Goal: Information Seeking & Learning: Learn about a topic

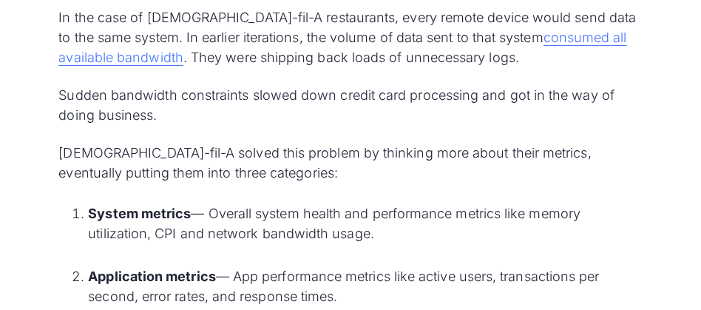
scroll to position [3655, 0]
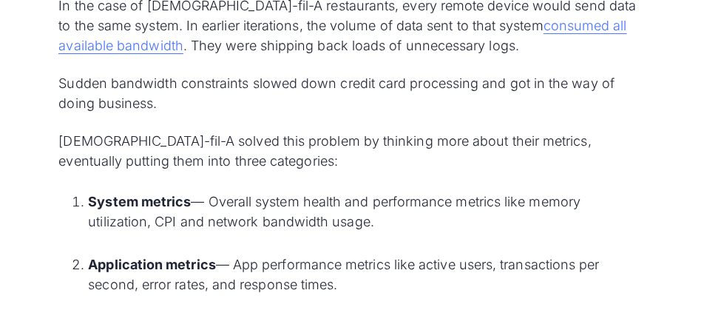
click at [92, 257] on strong "Application metrics" at bounding box center [152, 265] width 128 height 16
click at [89, 257] on strong "Application metrics" at bounding box center [152, 265] width 128 height 16
drag, startPoint x: 89, startPoint y: 144, endPoint x: 341, endPoint y: 164, distance: 252.3
click at [341, 254] on li "Application metrics — App performance metrics like active users, transactions p…" at bounding box center [365, 284] width 554 height 60
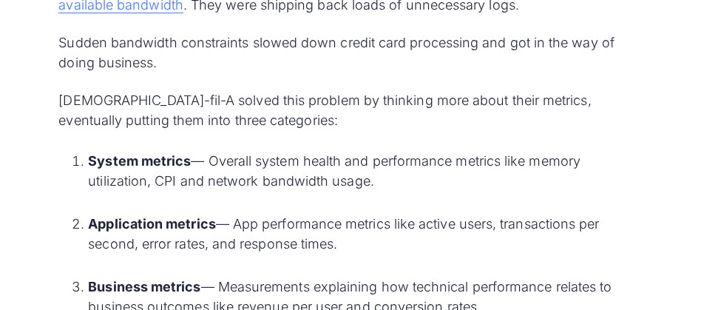
scroll to position [3754, 0]
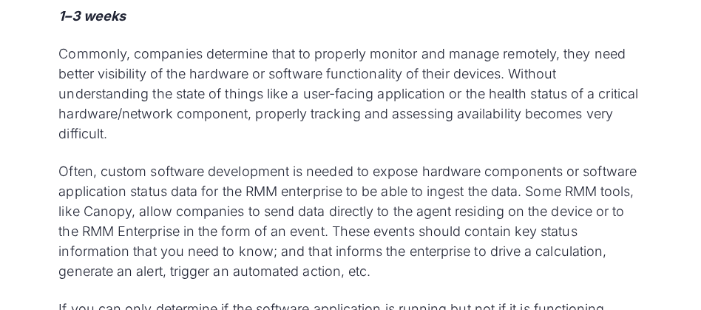
scroll to position [2974, 0]
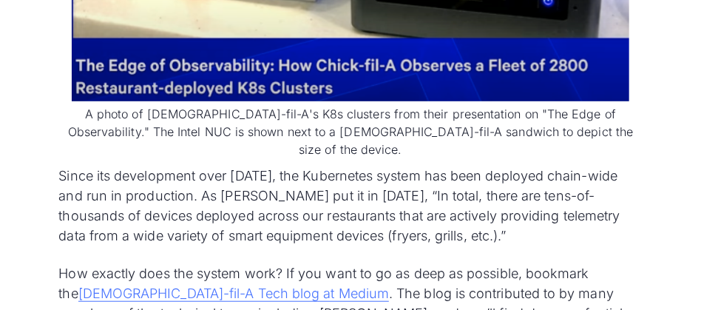
scroll to position [2132, 0]
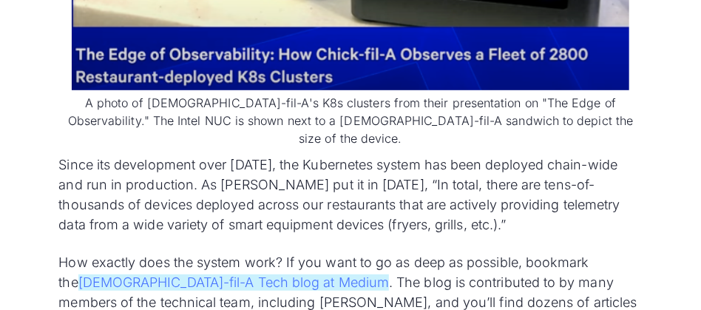
click at [187, 274] on link "[DEMOGRAPHIC_DATA]-fil-A Tech blog at Medium" at bounding box center [233, 282] width 311 height 16
